Goal: Task Accomplishment & Management: Manage account settings

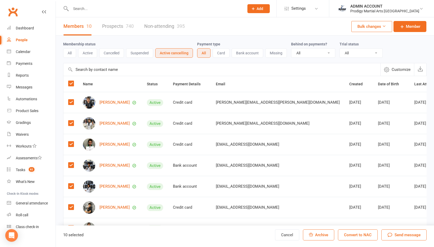
select select "100"
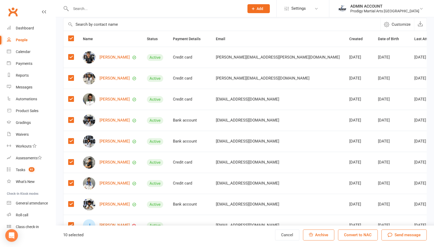
click at [70, 36] on label at bounding box center [70, 38] width 5 height 5
click at [70, 36] on input "checkbox" at bounding box center [70, 36] width 5 height 0
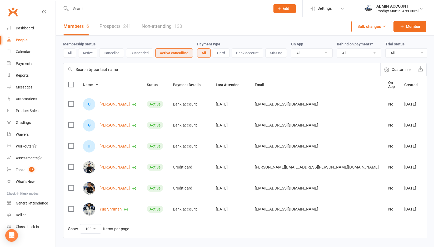
select select "100"
click at [175, 10] on input "text" at bounding box center [167, 8] width 197 height 7
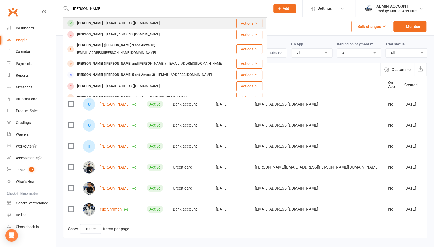
type input "jacob"
click at [95, 24] on div "Jacob Helou" at bounding box center [89, 23] width 29 height 8
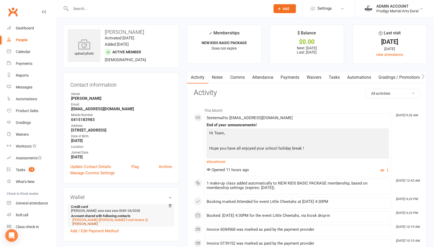
click at [84, 226] on link "Amara Helou" at bounding box center [84, 224] width 25 height 4
click at [86, 220] on link "Natalie Kazzi (Jacob 5 and Amara 3)" at bounding box center [110, 220] width 76 height 4
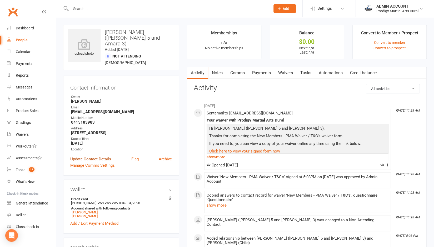
click at [83, 156] on link "Update Contact Details" at bounding box center [90, 159] width 41 height 6
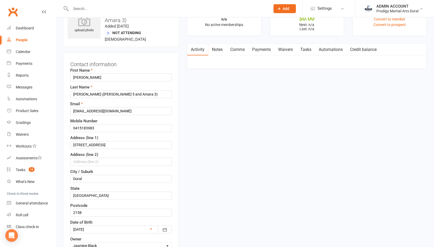
scroll to position [25, 0]
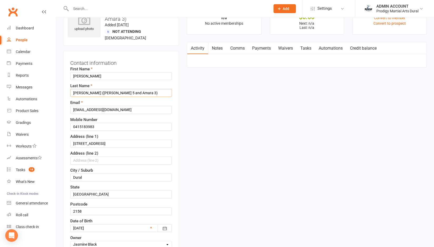
drag, startPoint x: 82, startPoint y: 88, endPoint x: 140, endPoint y: 82, distance: 58.7
click at [140, 83] on div "Last Name Kazzi (Jacob 5 and Amara 3)" at bounding box center [121, 90] width 102 height 14
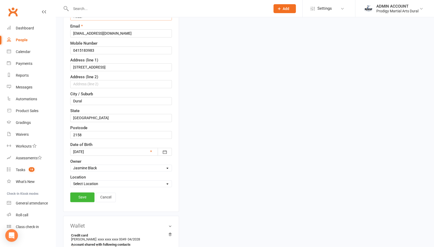
scroll to position [115, 0]
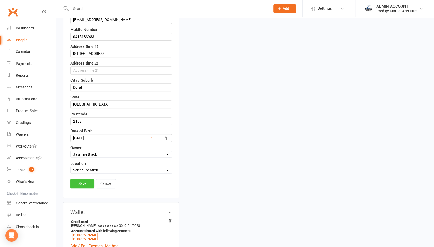
type input "Kazzi"
click at [82, 179] on link "Save" at bounding box center [82, 183] width 24 height 9
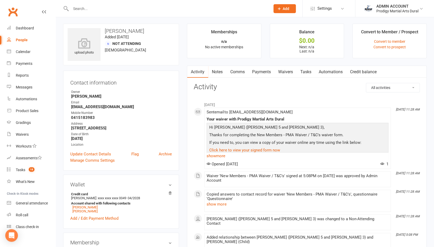
scroll to position [0, 0]
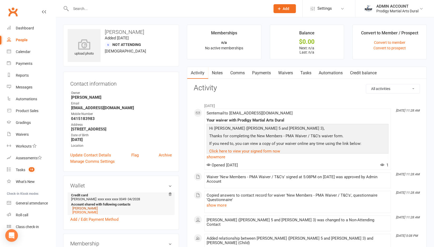
click at [85, 209] on link "Jacob Helou" at bounding box center [84, 209] width 25 height 4
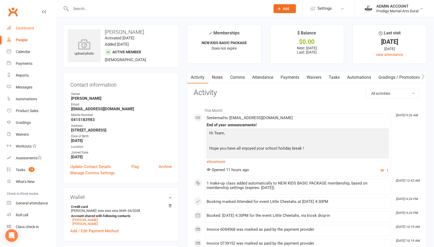
click at [22, 28] on div "Dashboard" at bounding box center [25, 28] width 18 height 4
